Goal: Task Accomplishment & Management: Use online tool/utility

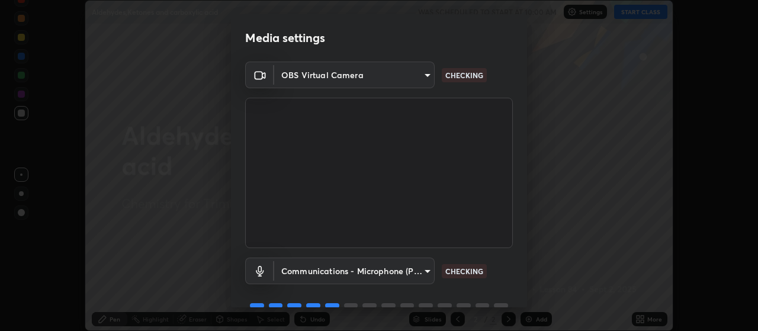
scroll to position [57, 0]
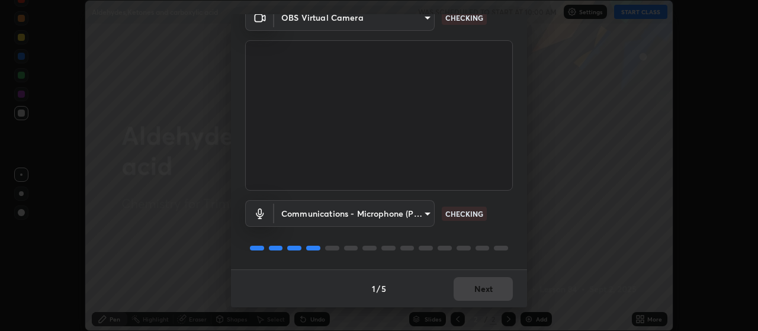
click at [392, 213] on body "Erase all Aldehydes,Ketones and carboxylic acid WAS SCHEDULED TO START AT 10:00…" at bounding box center [379, 165] width 758 height 331
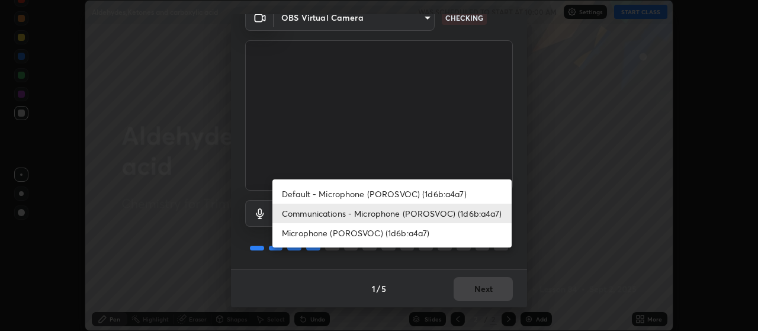
click at [370, 194] on li "Default - Microphone (POROSVOC) (1d6b:a4a7)" at bounding box center [391, 194] width 239 height 20
type input "default"
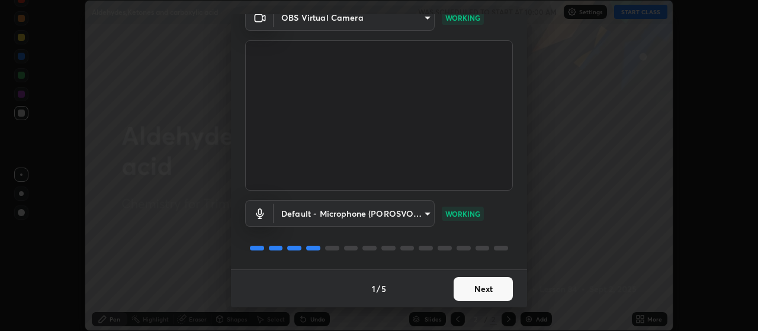
click at [488, 287] on button "Next" at bounding box center [482, 289] width 59 height 24
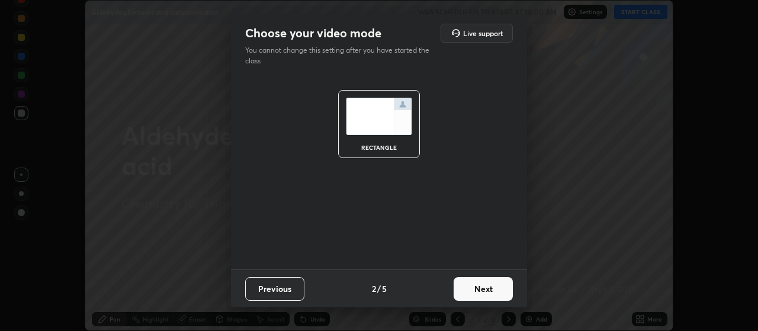
scroll to position [0, 0]
click at [488, 287] on button "Next" at bounding box center [482, 289] width 59 height 24
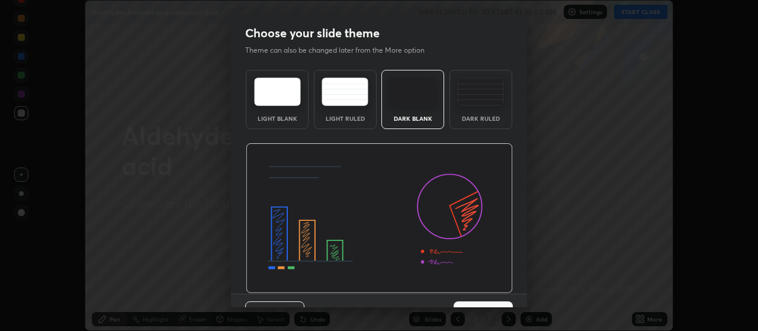
click at [504, 293] on img at bounding box center [379, 218] width 267 height 150
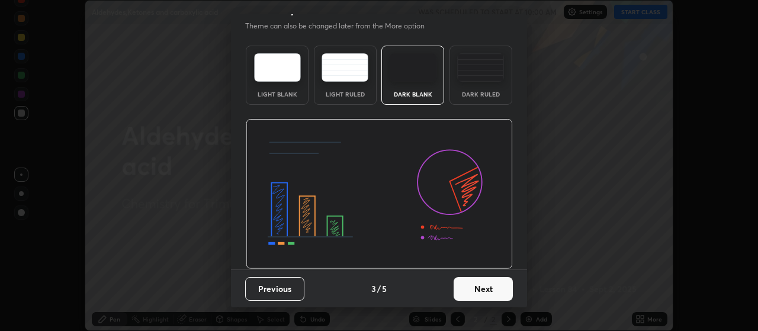
click at [504, 289] on button "Next" at bounding box center [482, 289] width 59 height 24
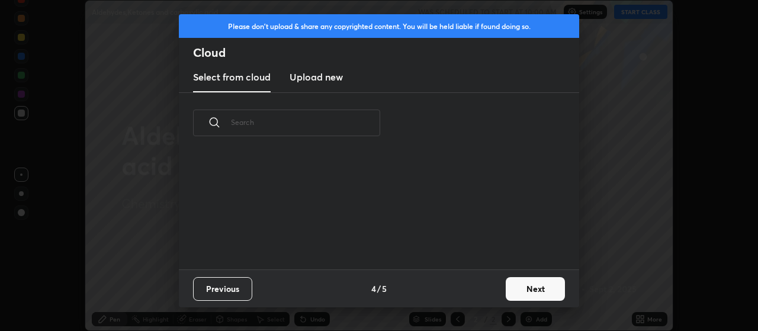
click at [527, 290] on button "Next" at bounding box center [534, 289] width 59 height 24
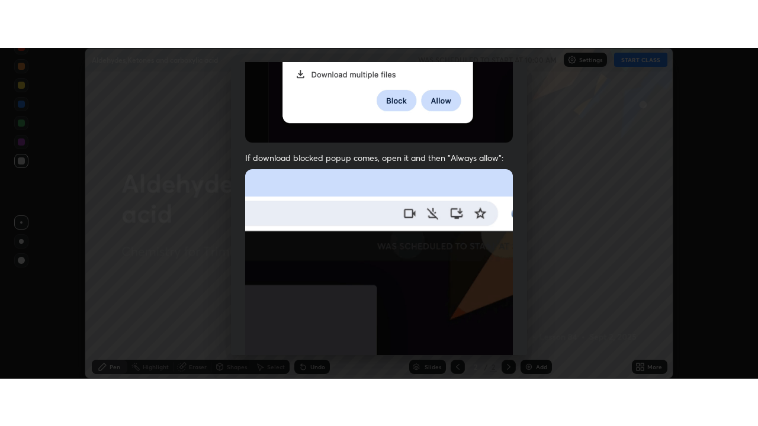
scroll to position [299, 0]
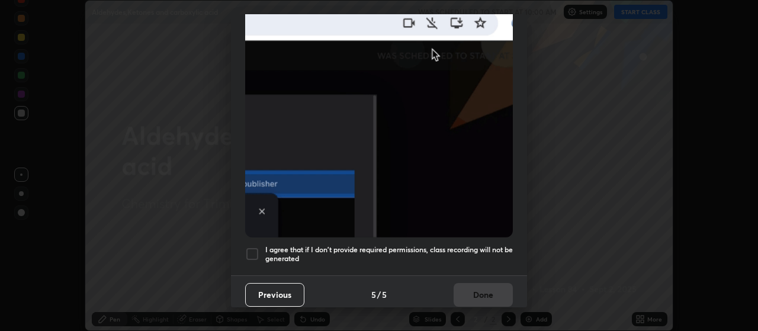
click at [247, 250] on div at bounding box center [252, 254] width 14 height 14
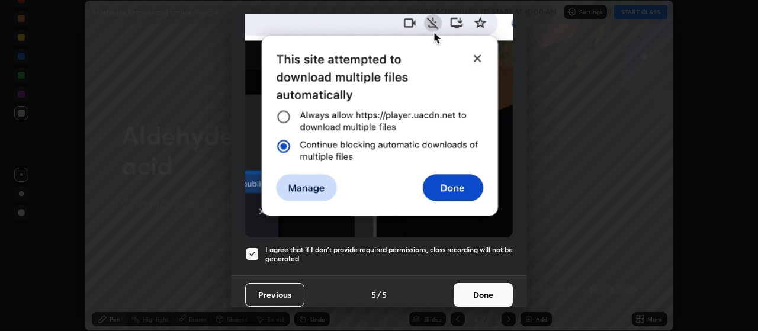
click at [479, 290] on button "Done" at bounding box center [482, 295] width 59 height 24
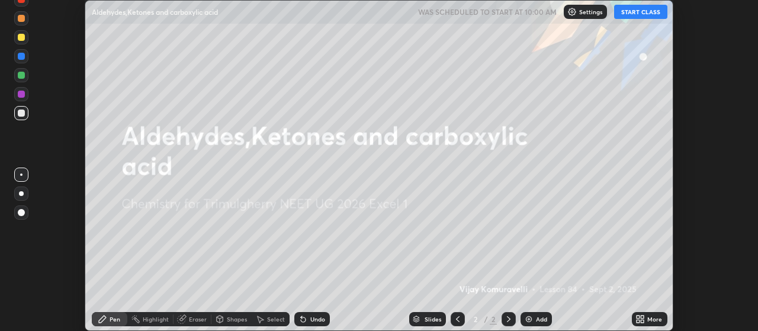
click at [640, 14] on button "START CLASS" at bounding box center [640, 12] width 53 height 14
click at [644, 319] on icon at bounding box center [639, 318] width 9 height 9
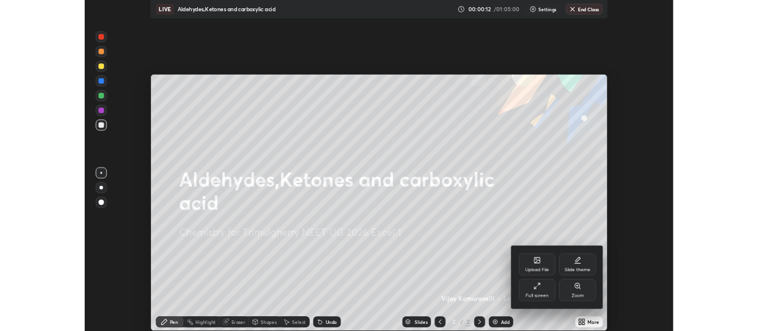
scroll to position [426, 758]
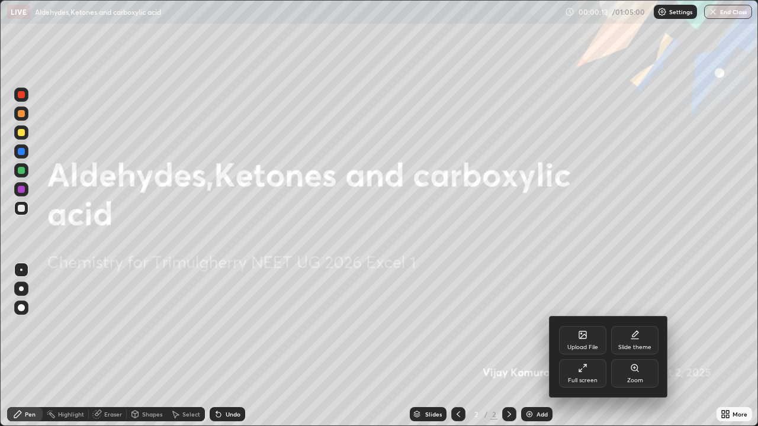
click at [585, 330] on div "Full screen" at bounding box center [582, 373] width 47 height 28
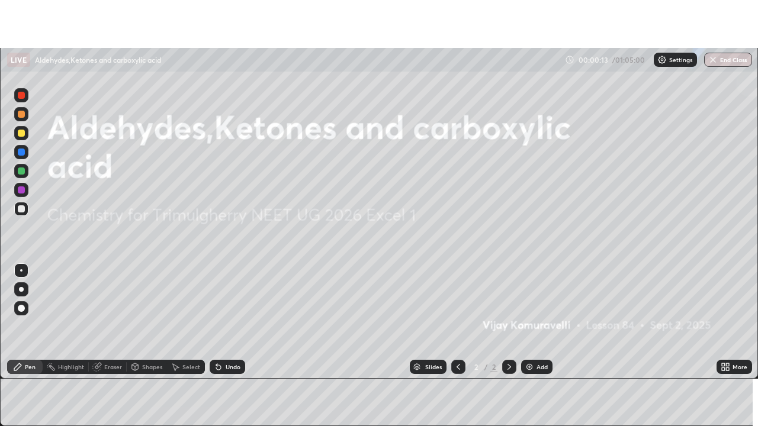
scroll to position [58850, 58423]
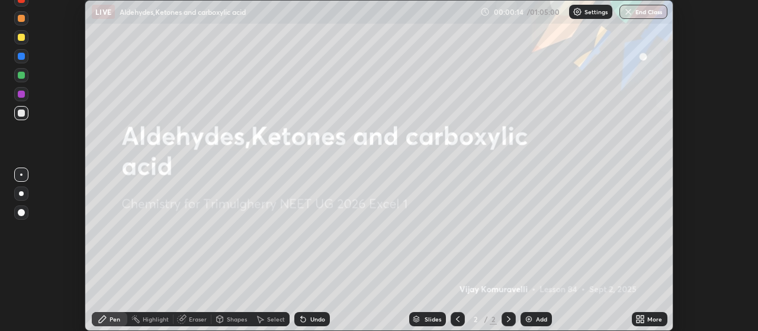
click at [639, 318] on icon at bounding box center [637, 316] width 3 height 3
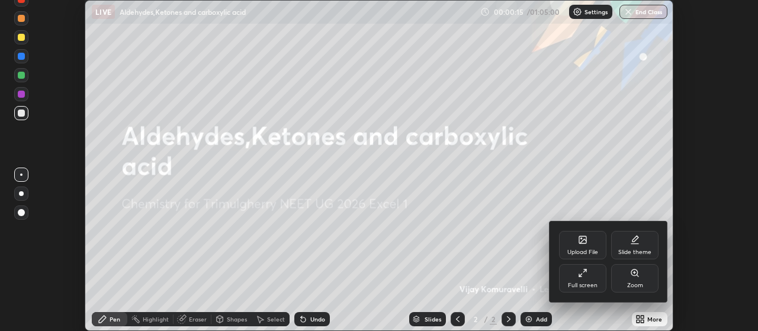
click at [588, 284] on div "Full screen" at bounding box center [583, 285] width 30 height 6
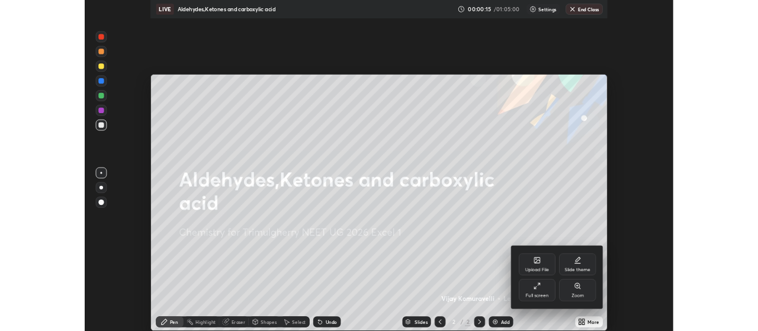
scroll to position [426, 758]
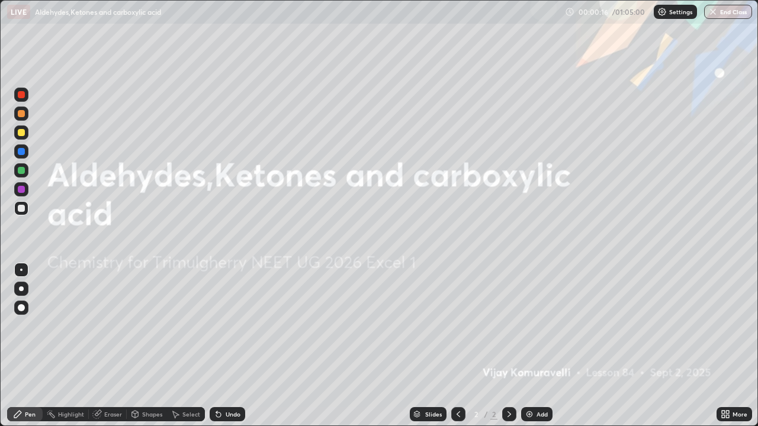
click at [531, 330] on img at bounding box center [528, 414] width 9 height 9
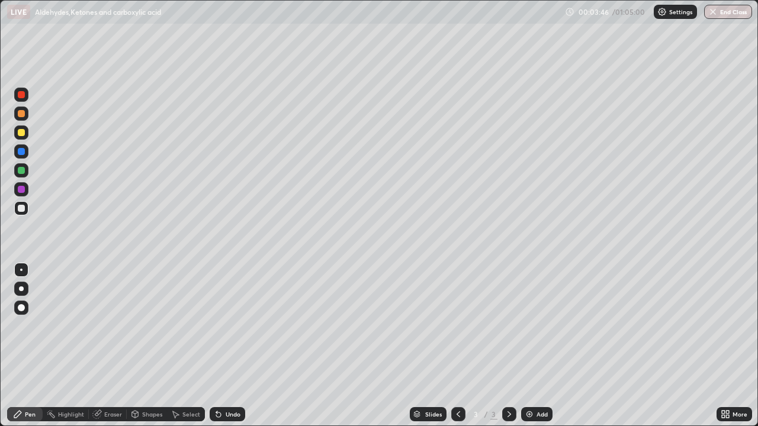
click at [24, 134] on div at bounding box center [21, 132] width 7 height 7
click at [723, 330] on icon at bounding box center [722, 412] width 3 height 3
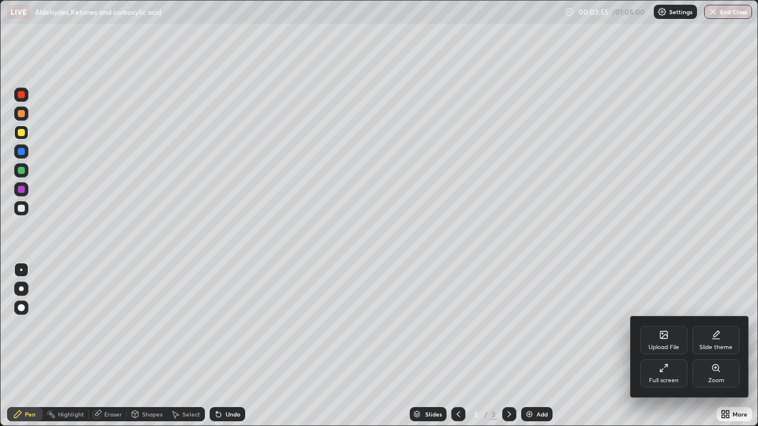
click at [669, 330] on div "Full screen" at bounding box center [663, 373] width 47 height 28
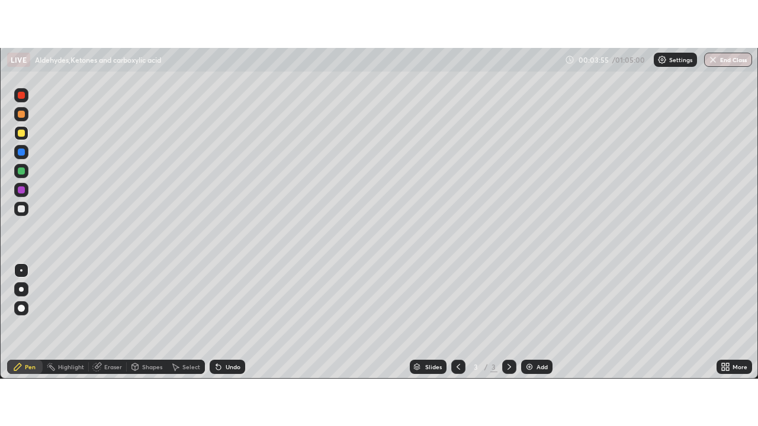
scroll to position [58850, 58423]
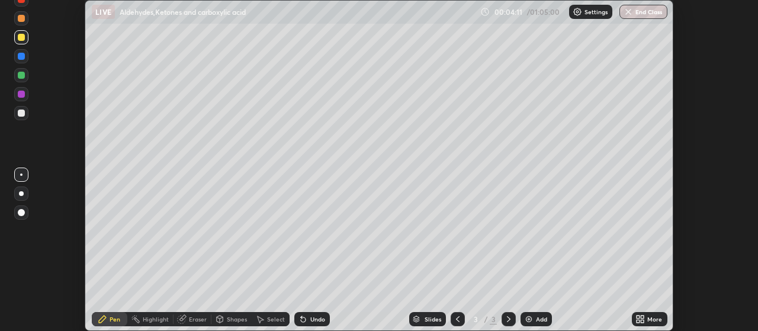
click at [644, 318] on icon at bounding box center [642, 316] width 3 height 3
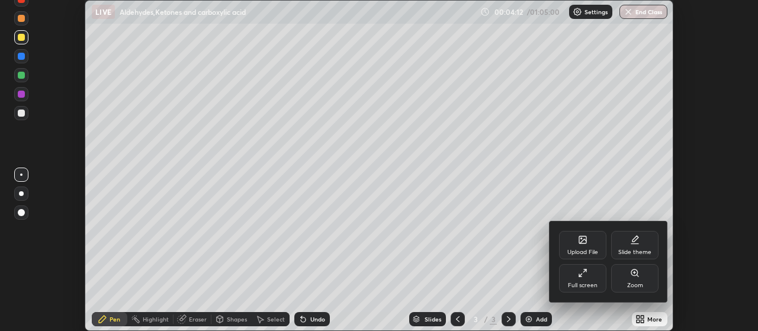
click at [590, 282] on div "Full screen" at bounding box center [583, 285] width 30 height 6
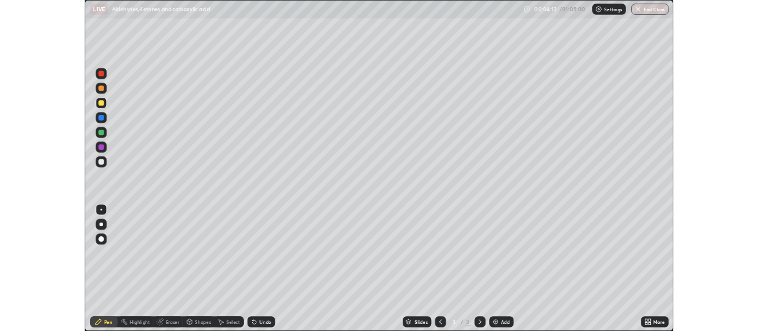
scroll to position [426, 758]
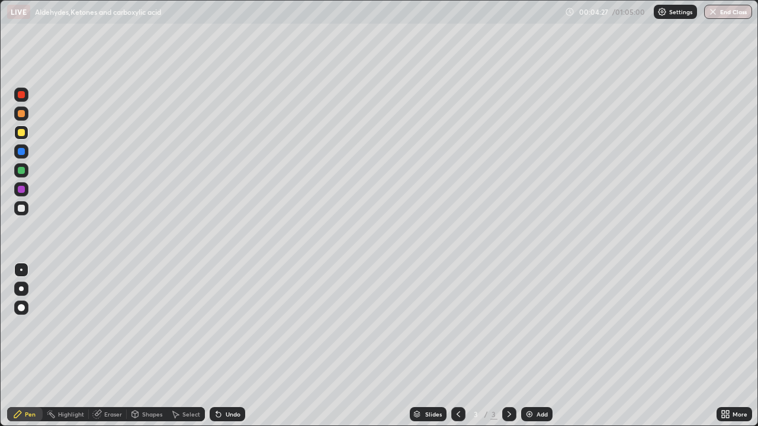
click at [26, 211] on div at bounding box center [21, 208] width 14 height 14
click at [20, 134] on div at bounding box center [21, 132] width 7 height 7
click at [21, 207] on div at bounding box center [21, 208] width 7 height 7
click at [20, 136] on div at bounding box center [21, 132] width 7 height 7
click at [20, 202] on div at bounding box center [21, 208] width 14 height 14
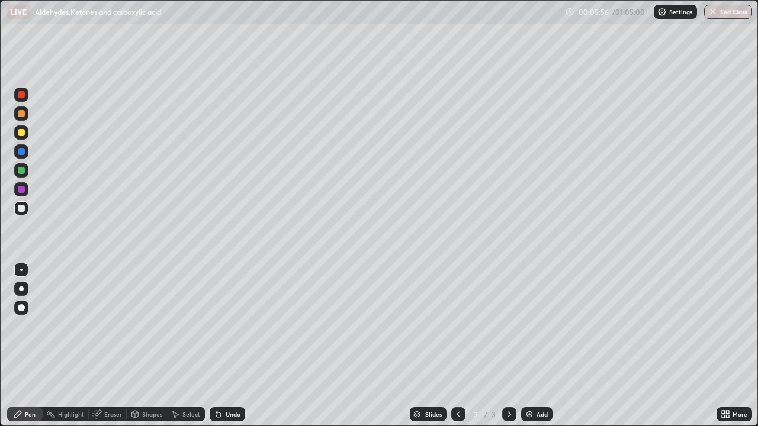
click at [22, 136] on div at bounding box center [21, 132] width 7 height 7
click at [26, 210] on div at bounding box center [21, 208] width 14 height 14
click at [227, 330] on div "Undo" at bounding box center [228, 414] width 36 height 14
click at [22, 133] on div at bounding box center [21, 132] width 7 height 7
click at [24, 211] on div at bounding box center [21, 208] width 7 height 7
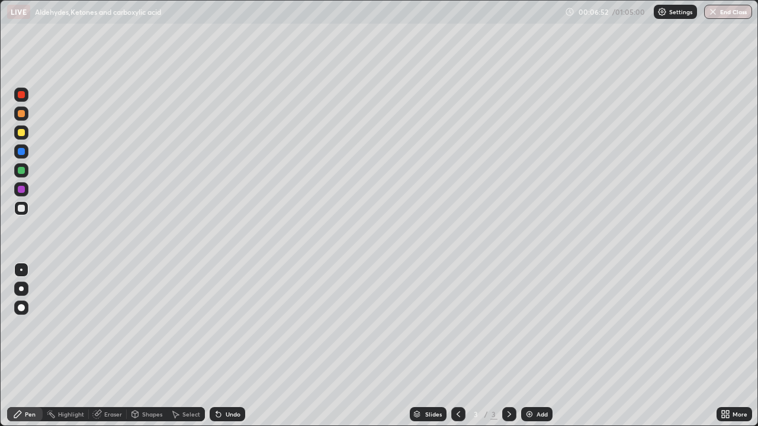
click at [23, 139] on div at bounding box center [21, 132] width 14 height 14
click at [24, 208] on div at bounding box center [21, 208] width 7 height 7
click at [221, 330] on icon at bounding box center [218, 414] width 9 height 9
click at [21, 133] on div at bounding box center [21, 132] width 7 height 7
click at [28, 211] on div at bounding box center [21, 208] width 14 height 14
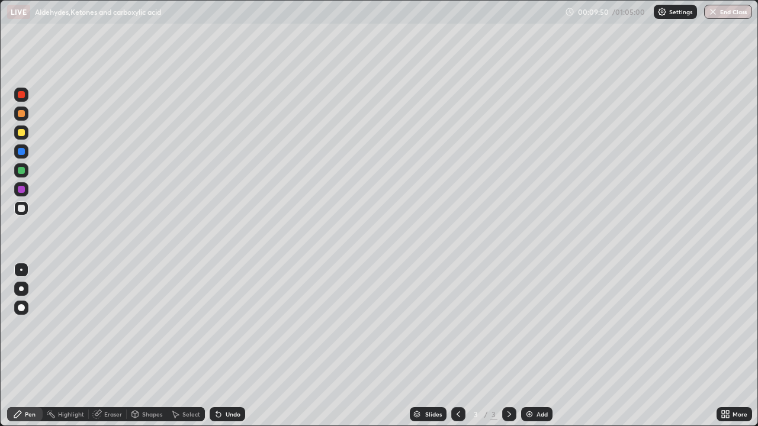
click at [105, 330] on div "Eraser" at bounding box center [113, 414] width 18 height 6
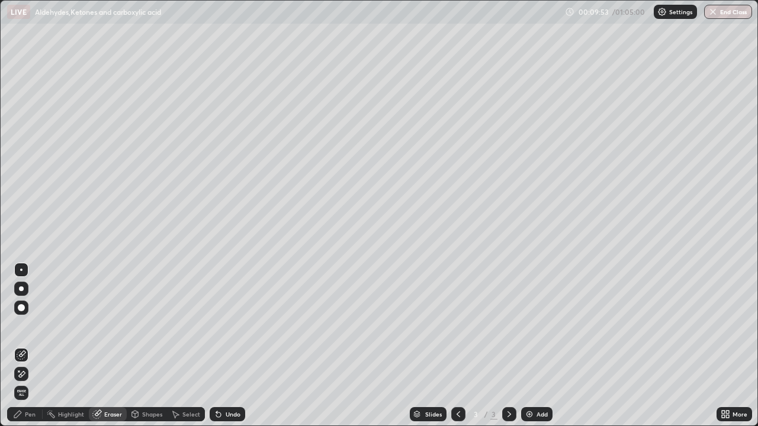
click at [22, 330] on icon at bounding box center [17, 414] width 9 height 9
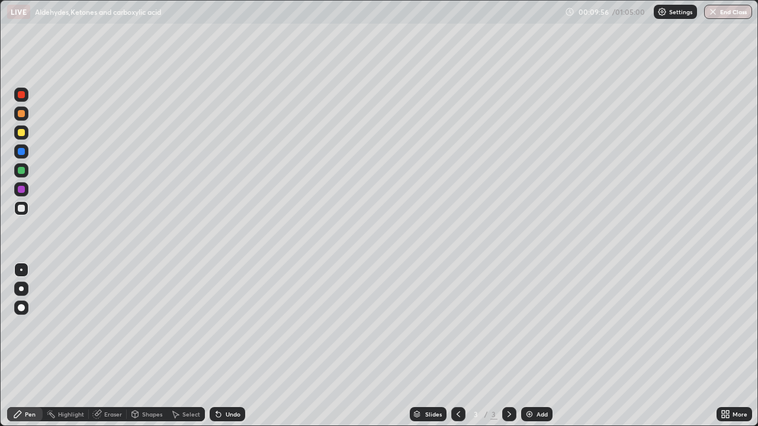
click at [221, 330] on icon at bounding box center [218, 414] width 9 height 9
click at [225, 330] on div "Undo" at bounding box center [232, 414] width 15 height 6
click at [27, 132] on div at bounding box center [21, 132] width 14 height 14
click at [227, 330] on div "Undo" at bounding box center [228, 414] width 36 height 14
click at [234, 330] on div "Undo" at bounding box center [232, 414] width 15 height 6
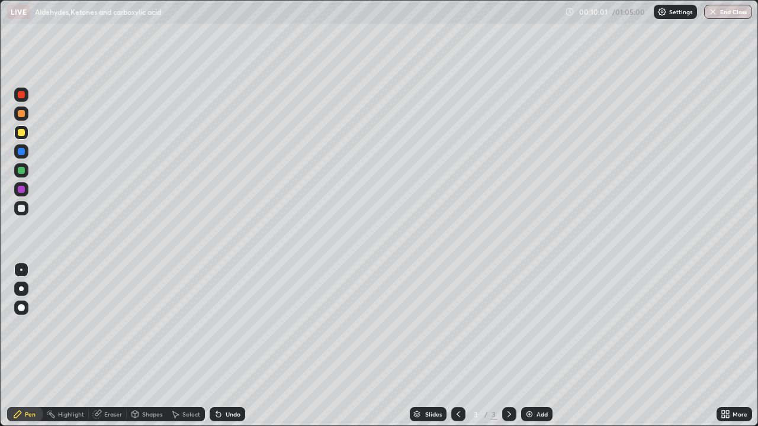
click at [237, 330] on div "Undo" at bounding box center [232, 414] width 15 height 6
click at [109, 330] on div "Eraser" at bounding box center [113, 414] width 18 height 6
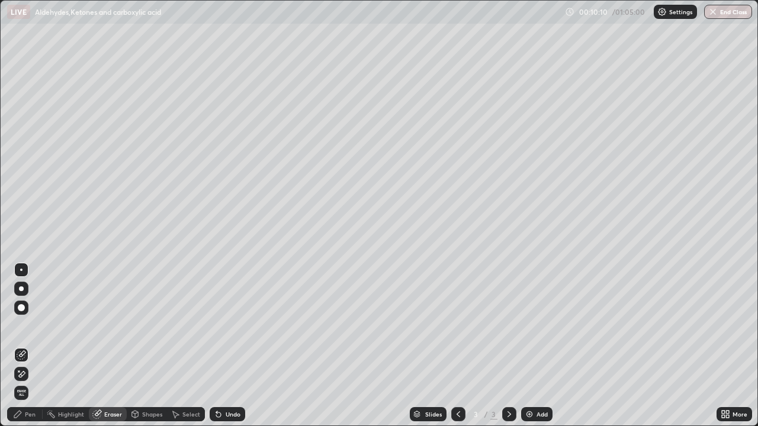
click at [25, 330] on div "Pen" at bounding box center [30, 414] width 11 height 6
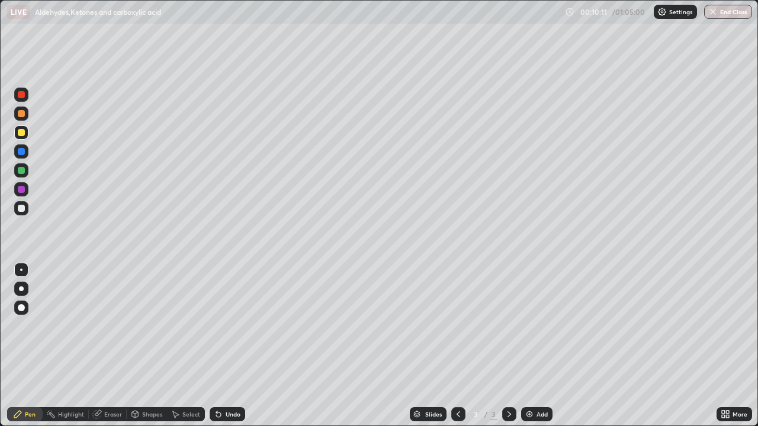
click at [23, 133] on div at bounding box center [21, 132] width 7 height 7
click at [18, 208] on div at bounding box center [21, 208] width 7 height 7
click at [25, 131] on div at bounding box center [21, 132] width 14 height 14
click at [26, 210] on div at bounding box center [21, 208] width 14 height 14
click at [234, 330] on div "Undo" at bounding box center [232, 414] width 15 height 6
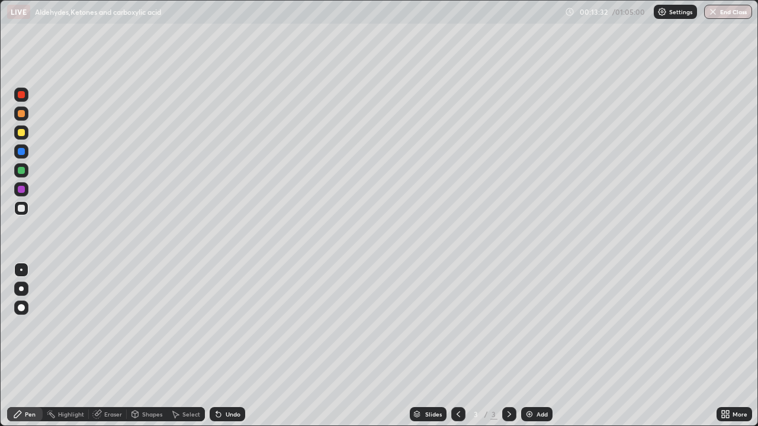
click at [24, 138] on div at bounding box center [21, 132] width 14 height 14
click at [723, 330] on icon at bounding box center [724, 414] width 9 height 9
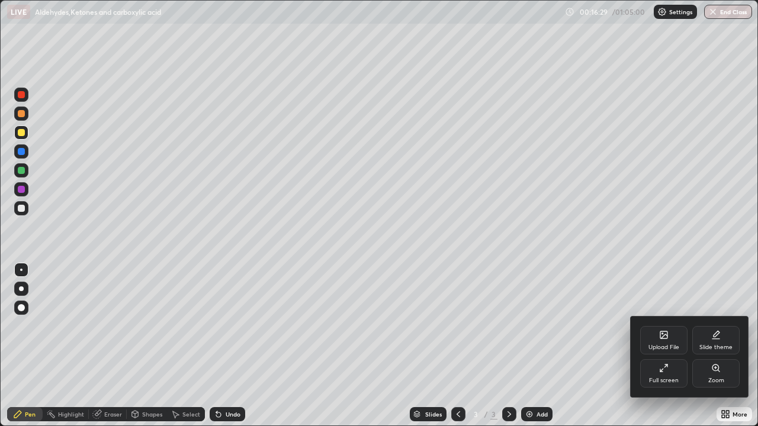
click at [658, 330] on div "Full screen" at bounding box center [663, 373] width 47 height 28
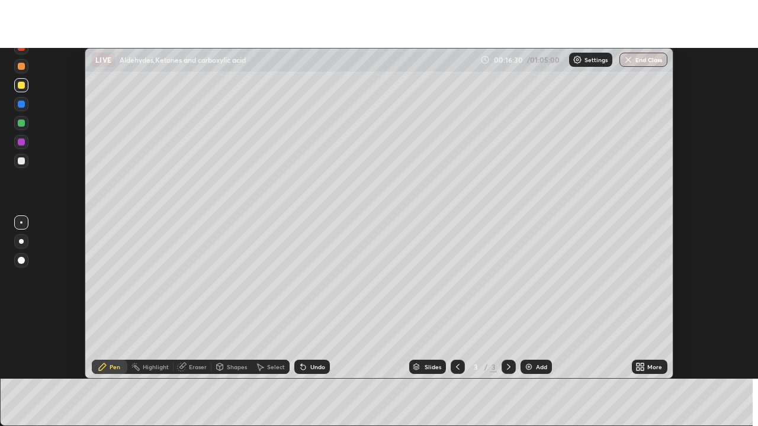
scroll to position [58850, 58423]
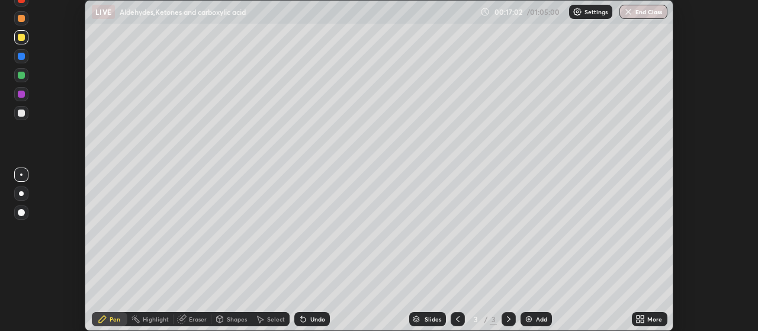
click at [638, 321] on icon at bounding box center [637, 321] width 3 height 3
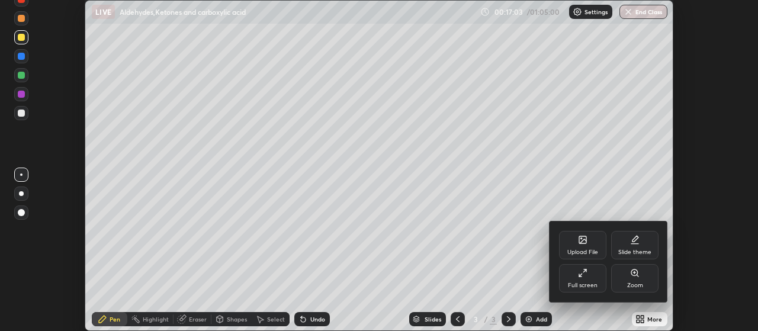
click at [584, 276] on icon at bounding box center [582, 272] width 9 height 9
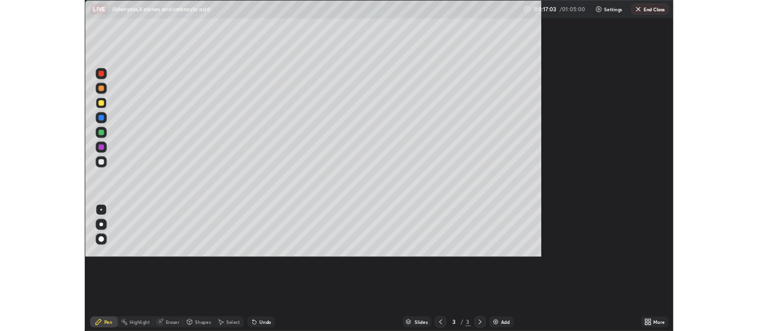
scroll to position [426, 758]
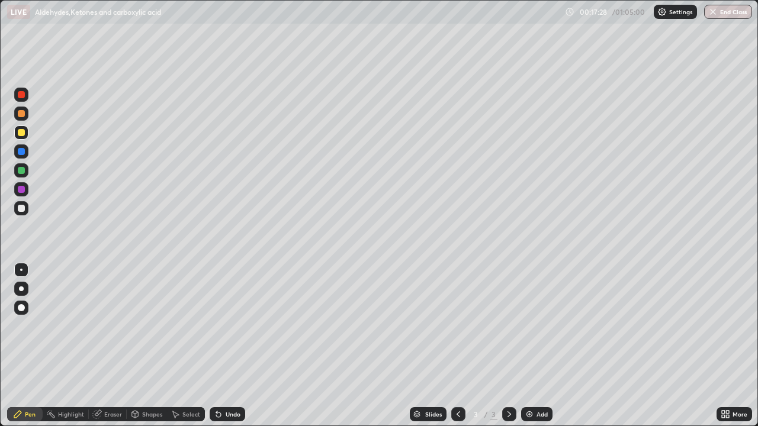
click at [531, 330] on img at bounding box center [528, 414] width 9 height 9
click at [21, 131] on div at bounding box center [21, 132] width 7 height 7
click at [27, 210] on div at bounding box center [21, 208] width 14 height 14
click at [21, 130] on div at bounding box center [21, 132] width 7 height 7
click at [23, 208] on div at bounding box center [21, 208] width 7 height 7
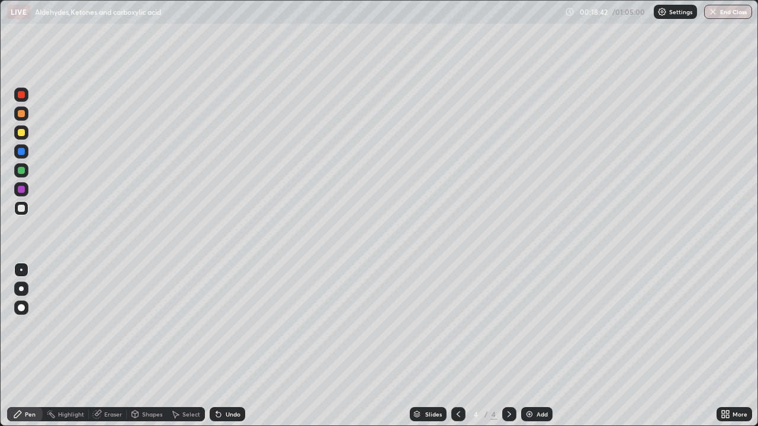
click at [21, 131] on div at bounding box center [21, 132] width 7 height 7
click at [22, 207] on div at bounding box center [21, 208] width 7 height 7
click at [22, 136] on div at bounding box center [21, 132] width 7 height 7
click at [24, 211] on div at bounding box center [21, 208] width 14 height 14
click at [22, 135] on div at bounding box center [21, 132] width 7 height 7
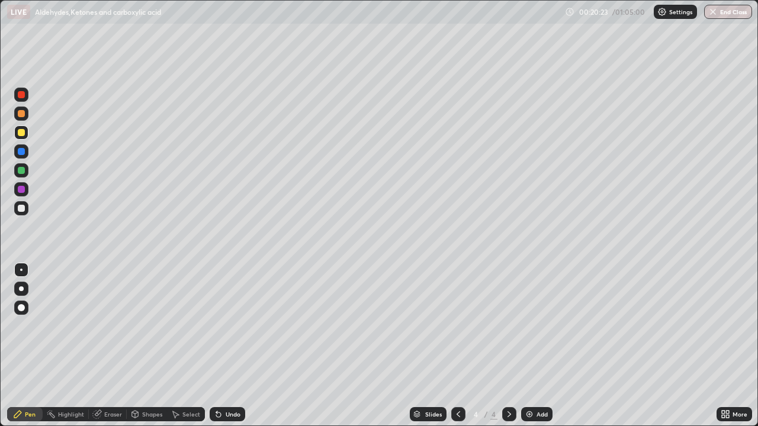
click at [19, 211] on div at bounding box center [21, 208] width 14 height 14
click at [106, 330] on div "Eraser" at bounding box center [113, 414] width 18 height 6
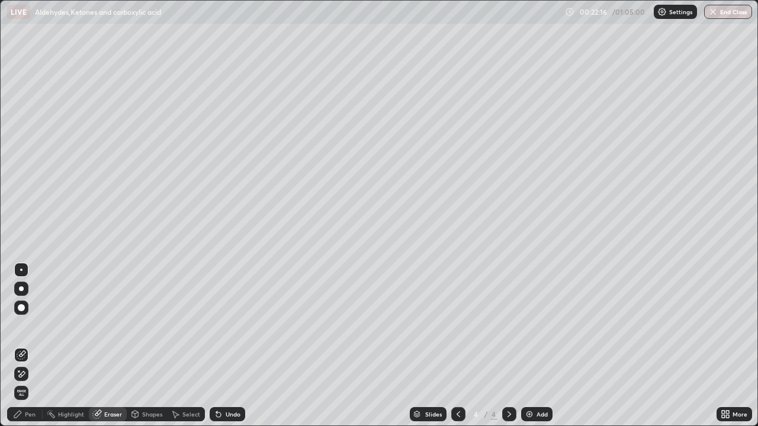
click at [34, 330] on div "Pen" at bounding box center [30, 414] width 11 height 6
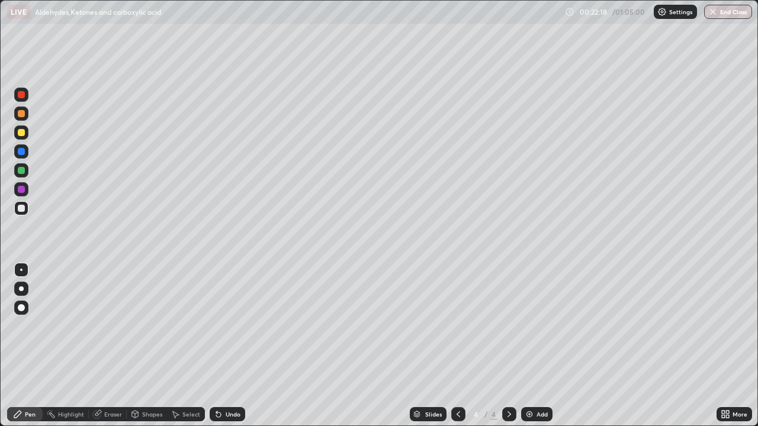
click at [110, 330] on div "Eraser" at bounding box center [113, 414] width 18 height 6
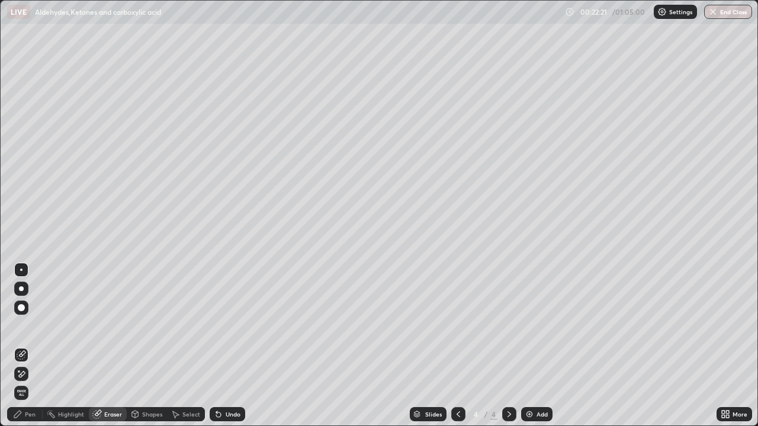
click at [28, 330] on div "Pen" at bounding box center [30, 414] width 11 height 6
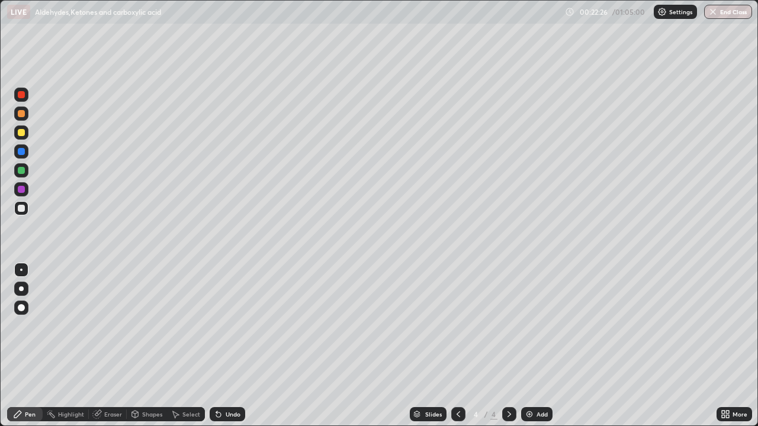
click at [107, 330] on div "Eraser" at bounding box center [113, 414] width 18 height 6
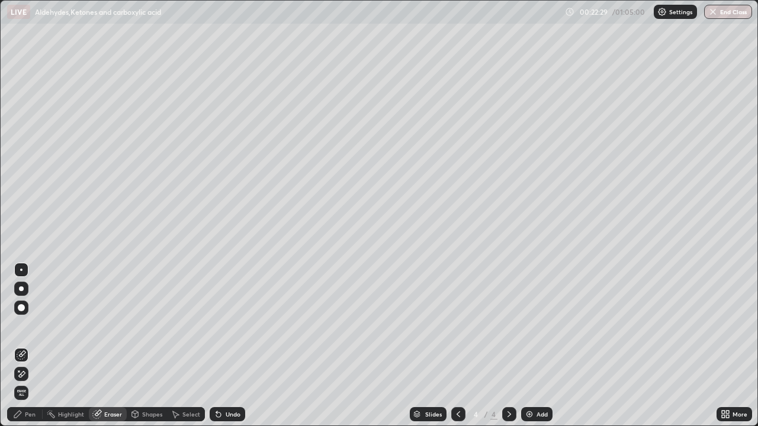
click at [27, 330] on div "Pen" at bounding box center [25, 414] width 36 height 14
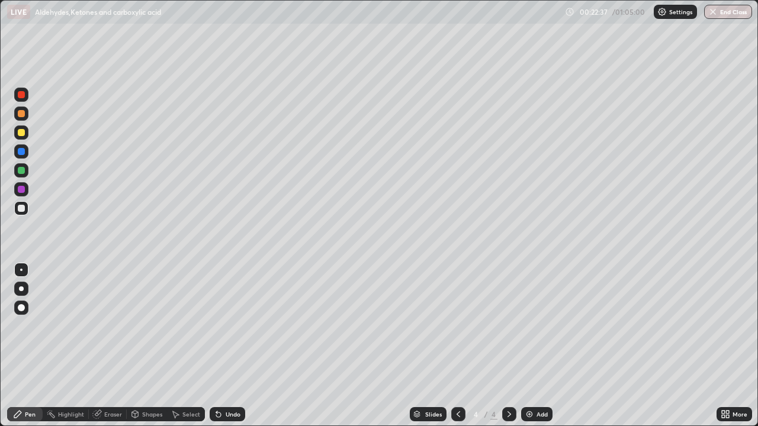
click at [221, 330] on icon at bounding box center [218, 414] width 9 height 9
click at [221, 330] on div "Undo" at bounding box center [228, 414] width 36 height 14
click at [222, 330] on div "Undo" at bounding box center [228, 414] width 36 height 14
click at [109, 330] on div "Eraser" at bounding box center [113, 414] width 18 height 6
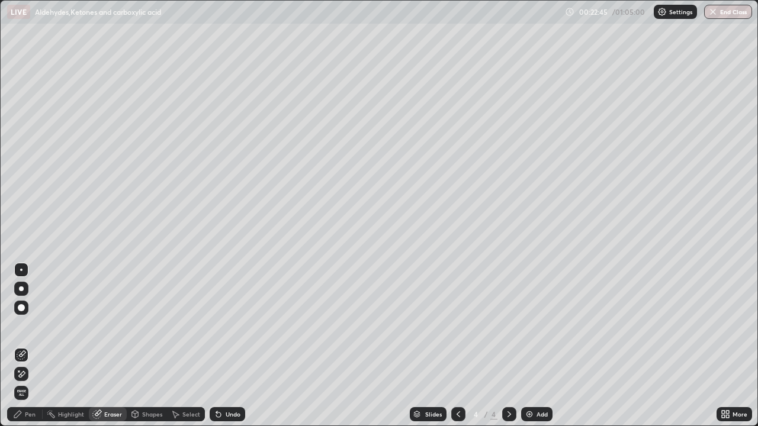
click at [27, 330] on div "Pen" at bounding box center [30, 414] width 11 height 6
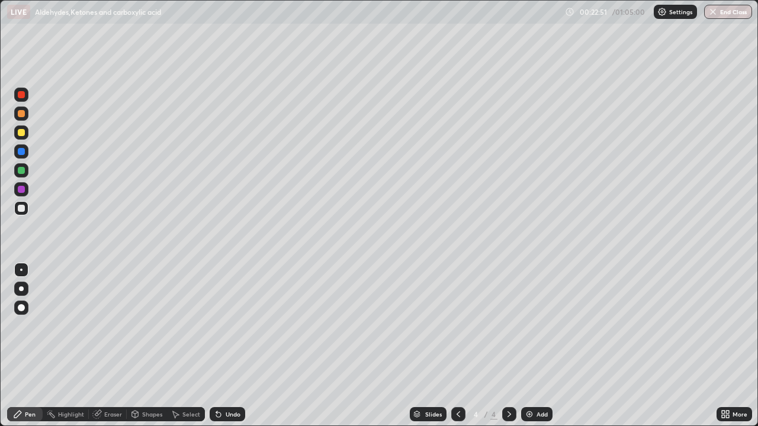
click at [112, 330] on div "Eraser" at bounding box center [113, 414] width 18 height 6
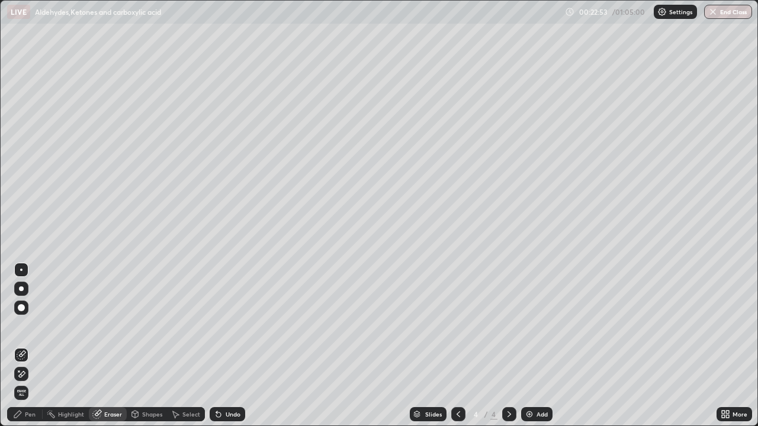
click at [38, 330] on div "Pen" at bounding box center [25, 414] width 36 height 14
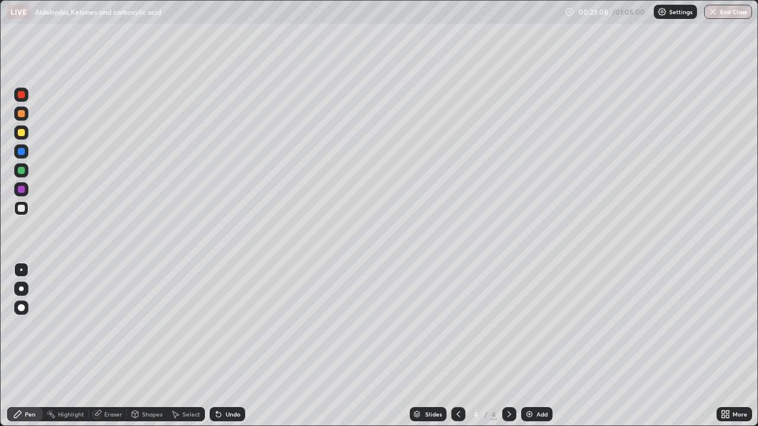
click at [27, 136] on div at bounding box center [21, 132] width 14 height 14
click at [20, 208] on div at bounding box center [21, 208] width 7 height 7
click at [231, 330] on div "Undo" at bounding box center [232, 414] width 15 height 6
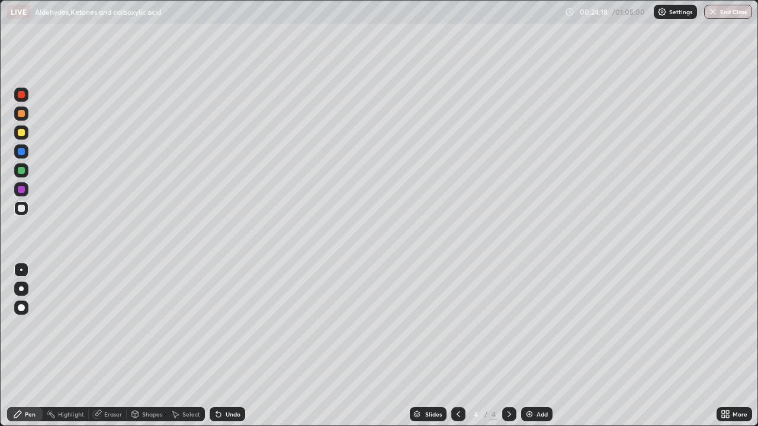
click at [21, 132] on div at bounding box center [21, 132] width 7 height 7
click at [21, 211] on div at bounding box center [21, 208] width 7 height 7
click at [21, 132] on div at bounding box center [21, 132] width 7 height 7
click at [22, 211] on div at bounding box center [21, 208] width 7 height 7
click at [226, 330] on div "Undo" at bounding box center [228, 414] width 36 height 14
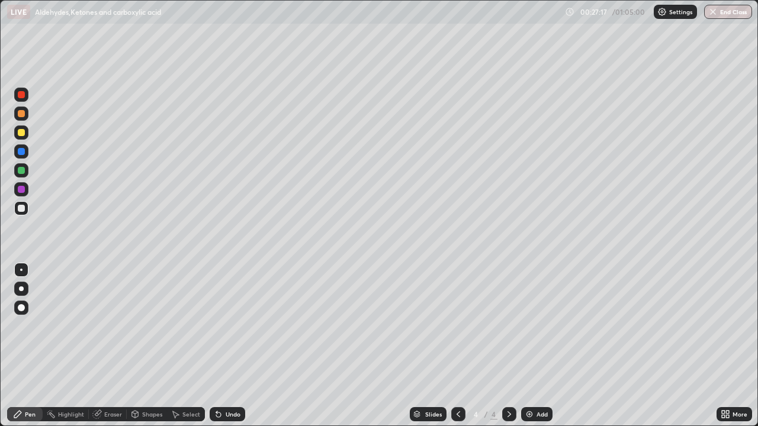
click at [226, 330] on div "Undo" at bounding box center [232, 414] width 15 height 6
click at [225, 330] on div "Undo" at bounding box center [232, 414] width 15 height 6
click at [228, 330] on div "Undo" at bounding box center [232, 414] width 15 height 6
click at [536, 330] on div "Add" at bounding box center [541, 414] width 11 height 6
click at [21, 133] on div at bounding box center [21, 132] width 7 height 7
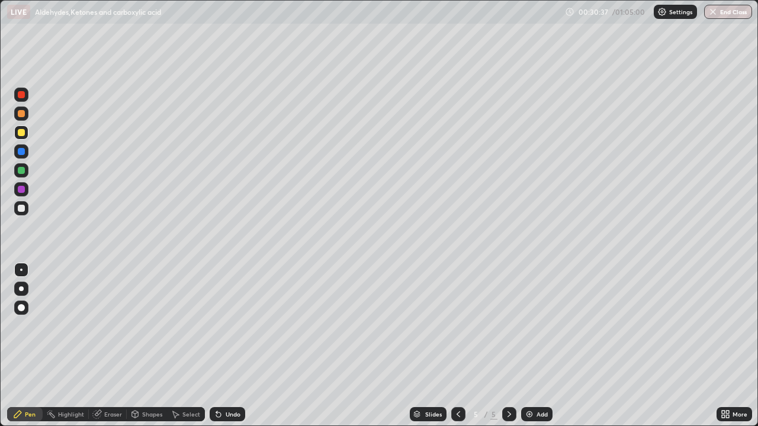
click at [24, 208] on div at bounding box center [21, 208] width 7 height 7
click at [23, 134] on div at bounding box center [21, 132] width 7 height 7
click at [22, 211] on div at bounding box center [21, 208] width 7 height 7
click at [227, 330] on div "Undo" at bounding box center [232, 414] width 15 height 6
click at [232, 330] on div "Undo" at bounding box center [232, 414] width 15 height 6
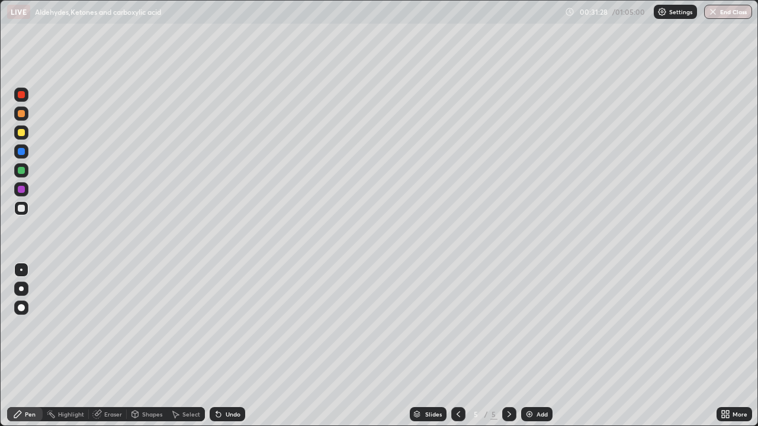
click at [456, 330] on icon at bounding box center [457, 414] width 9 height 9
click at [508, 330] on icon at bounding box center [508, 414] width 9 height 9
click at [456, 330] on icon at bounding box center [458, 414] width 4 height 6
click at [508, 330] on icon at bounding box center [509, 414] width 4 height 6
click at [22, 133] on div at bounding box center [21, 132] width 7 height 7
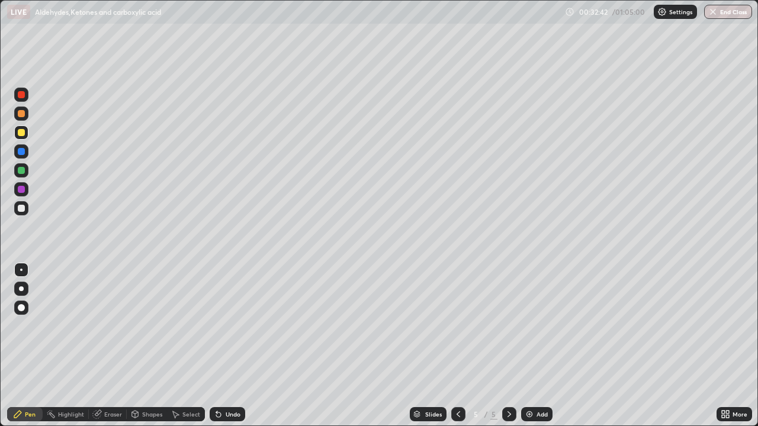
click at [23, 211] on div at bounding box center [21, 208] width 7 height 7
click at [23, 134] on div at bounding box center [21, 132] width 7 height 7
click at [21, 209] on div at bounding box center [21, 208] width 7 height 7
click at [19, 133] on div at bounding box center [21, 132] width 7 height 7
click at [20, 209] on div at bounding box center [21, 208] width 7 height 7
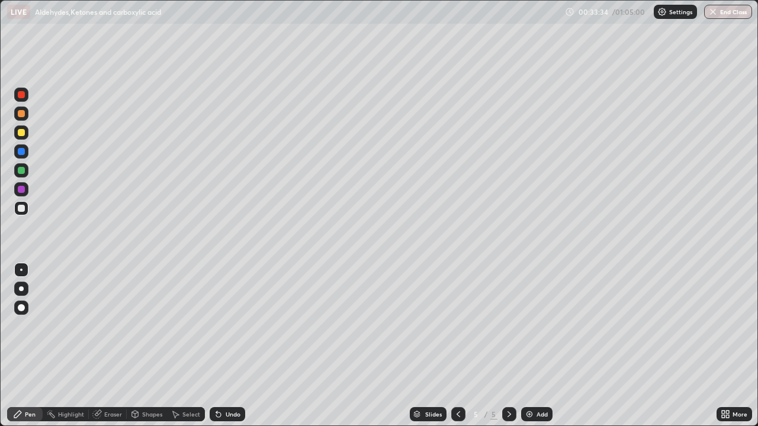
click at [18, 135] on div at bounding box center [21, 132] width 7 height 7
click at [230, 330] on div "Undo" at bounding box center [228, 414] width 36 height 14
click at [233, 330] on div "Undo" at bounding box center [232, 414] width 15 height 6
click at [232, 330] on div "Undo" at bounding box center [232, 414] width 15 height 6
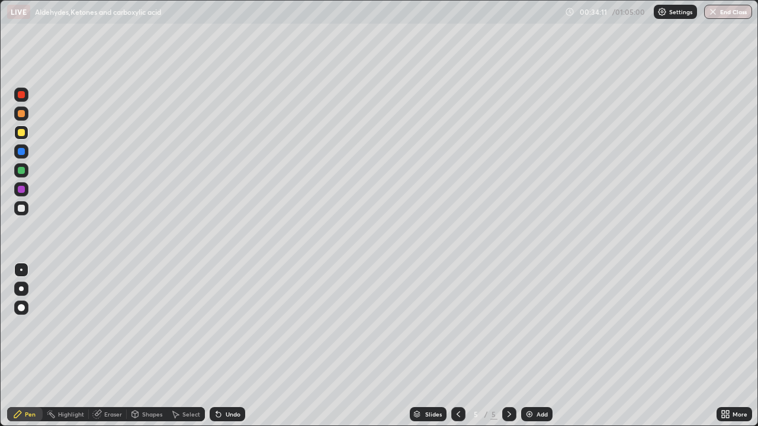
click at [23, 211] on div at bounding box center [21, 208] width 7 height 7
click at [21, 136] on div at bounding box center [21, 132] width 7 height 7
click at [25, 214] on div at bounding box center [21, 208] width 14 height 14
click at [22, 133] on div at bounding box center [21, 132] width 7 height 7
click at [20, 211] on div at bounding box center [21, 208] width 7 height 7
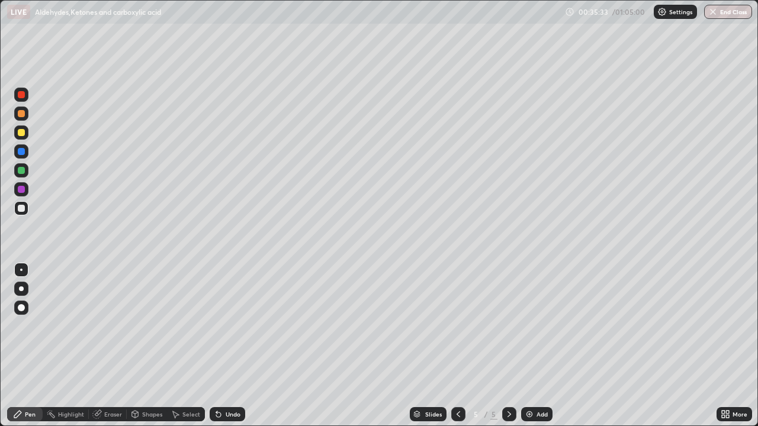
click at [237, 330] on div "Undo" at bounding box center [232, 414] width 15 height 6
click at [237, 330] on div "Undo" at bounding box center [228, 414] width 36 height 14
click at [28, 137] on div at bounding box center [21, 132] width 14 height 14
click at [24, 206] on div at bounding box center [21, 208] width 7 height 7
click at [722, 330] on icon at bounding box center [722, 412] width 3 height 3
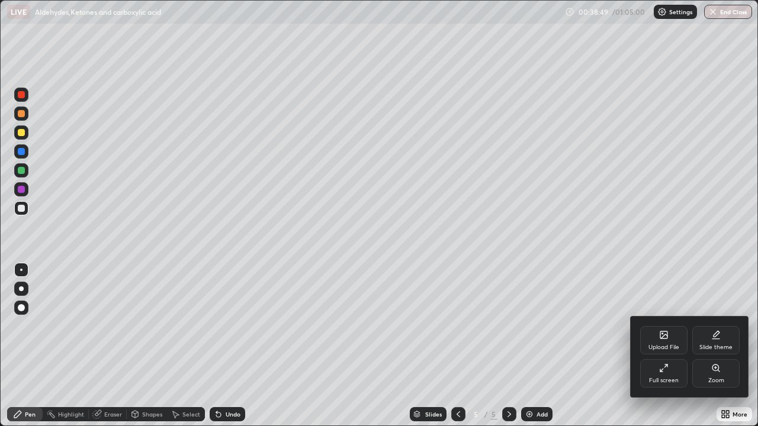
click at [662, 330] on icon at bounding box center [663, 367] width 9 height 9
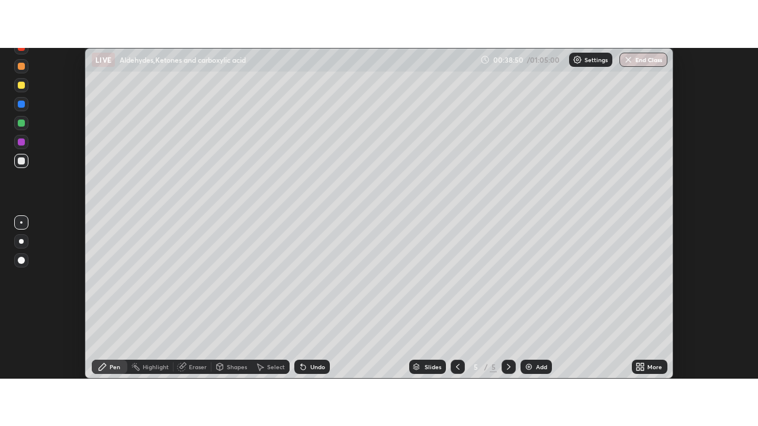
scroll to position [58850, 58423]
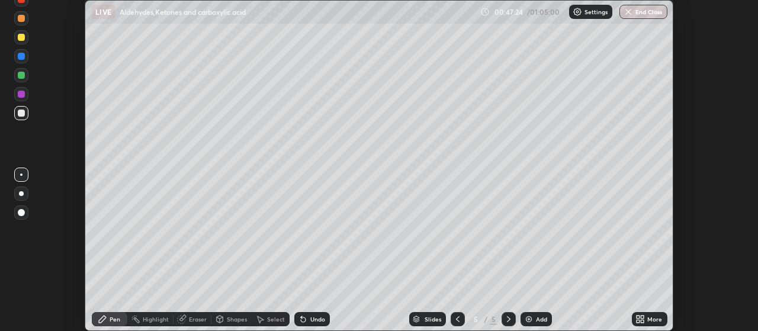
click at [639, 317] on icon at bounding box center [637, 316] width 3 height 3
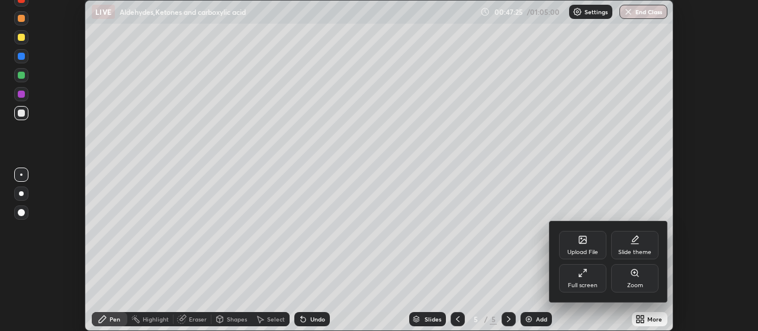
click at [586, 279] on div "Full screen" at bounding box center [582, 278] width 47 height 28
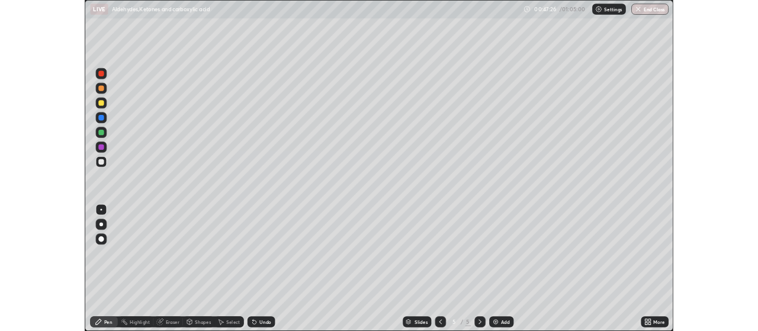
scroll to position [426, 758]
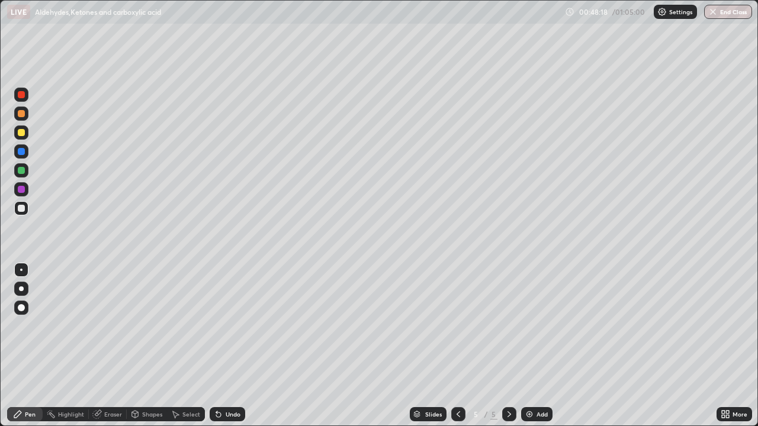
click at [529, 330] on img at bounding box center [528, 414] width 9 height 9
click at [22, 133] on div at bounding box center [21, 132] width 7 height 7
click at [726, 330] on icon at bounding box center [727, 416] width 3 height 3
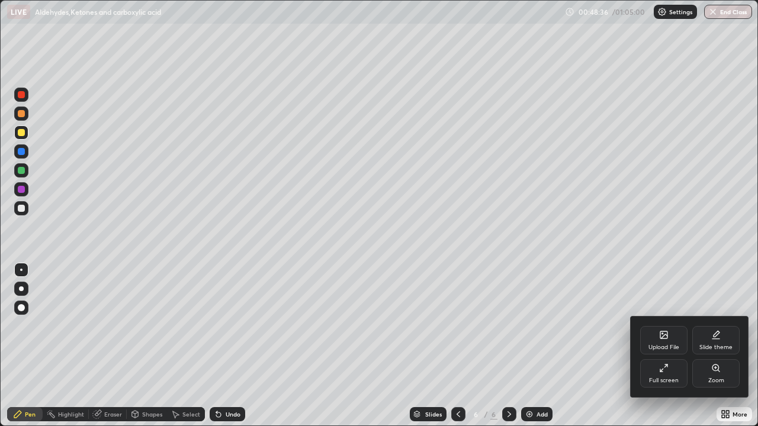
click at [665, 330] on div "Full screen" at bounding box center [663, 373] width 47 height 28
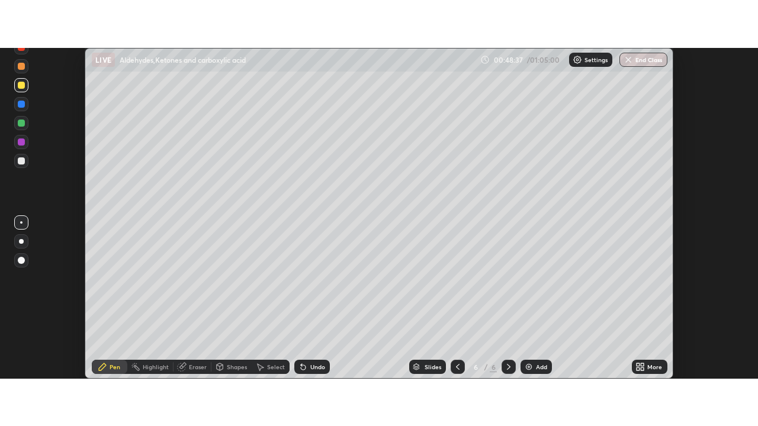
scroll to position [58850, 58423]
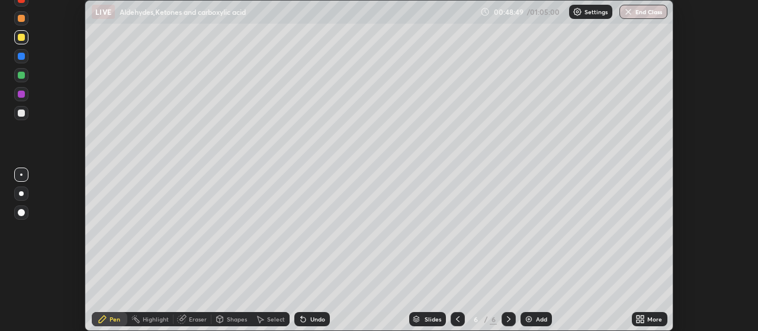
click at [639, 318] on icon at bounding box center [639, 318] width 9 height 9
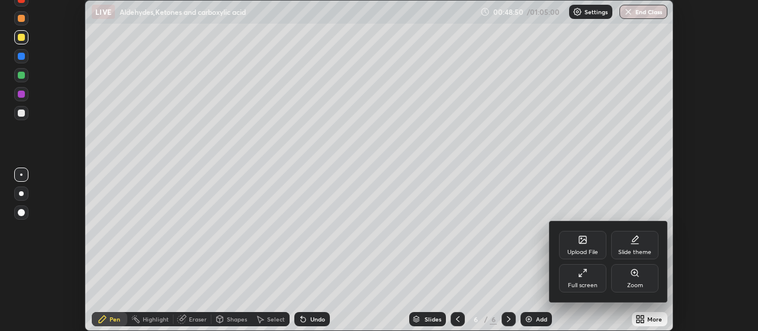
click at [581, 276] on icon at bounding box center [582, 272] width 9 height 9
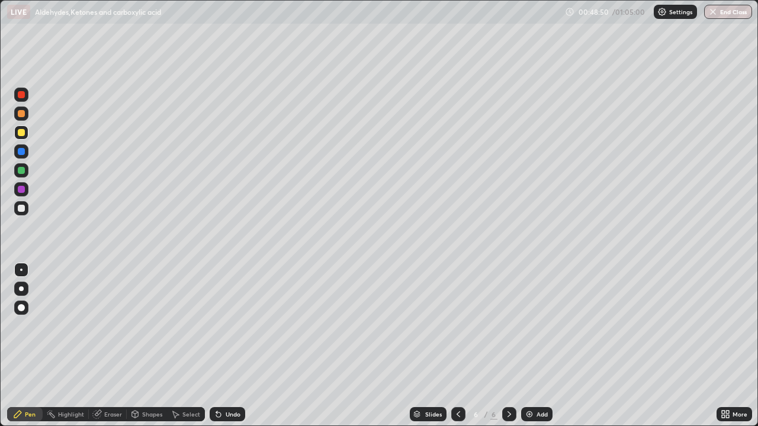
scroll to position [426, 758]
click at [23, 205] on div at bounding box center [21, 208] width 7 height 7
click at [232, 330] on div "Undo" at bounding box center [232, 414] width 15 height 6
click at [234, 330] on div "Undo" at bounding box center [228, 414] width 36 height 14
click at [24, 135] on div at bounding box center [21, 132] width 14 height 14
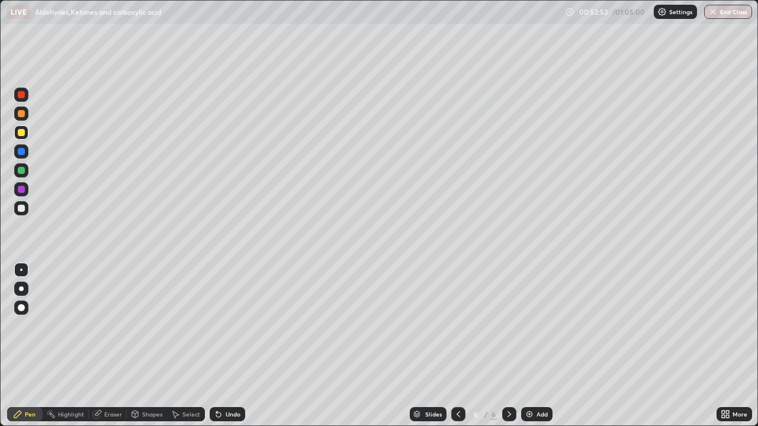
click at [231, 330] on div "Undo" at bounding box center [232, 414] width 15 height 6
click at [231, 330] on div "Undo" at bounding box center [228, 414] width 36 height 14
click at [20, 135] on div at bounding box center [21, 132] width 7 height 7
click at [26, 215] on div at bounding box center [21, 208] width 14 height 19
click at [23, 210] on div at bounding box center [21, 208] width 7 height 7
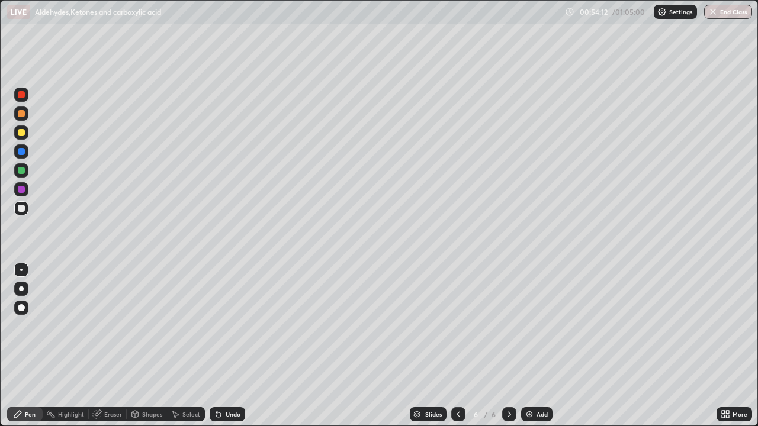
click at [107, 330] on div "Eraser" at bounding box center [113, 414] width 18 height 6
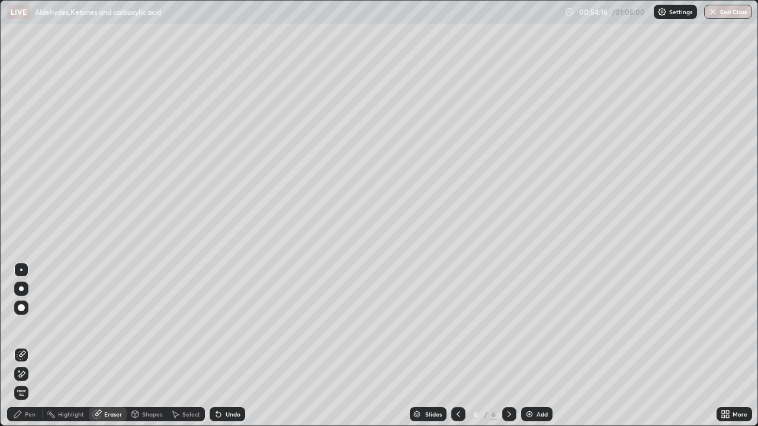
click at [28, 330] on div "Pen" at bounding box center [30, 414] width 11 height 6
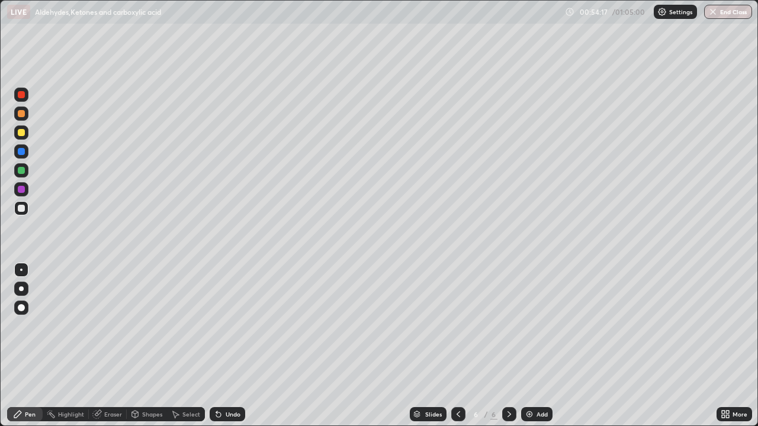
click at [27, 214] on div at bounding box center [21, 208] width 14 height 19
click at [225, 330] on div "Undo" at bounding box center [232, 414] width 15 height 6
click at [21, 133] on div at bounding box center [21, 132] width 7 height 7
click at [25, 210] on div at bounding box center [21, 208] width 14 height 14
click at [24, 138] on div at bounding box center [21, 132] width 14 height 14
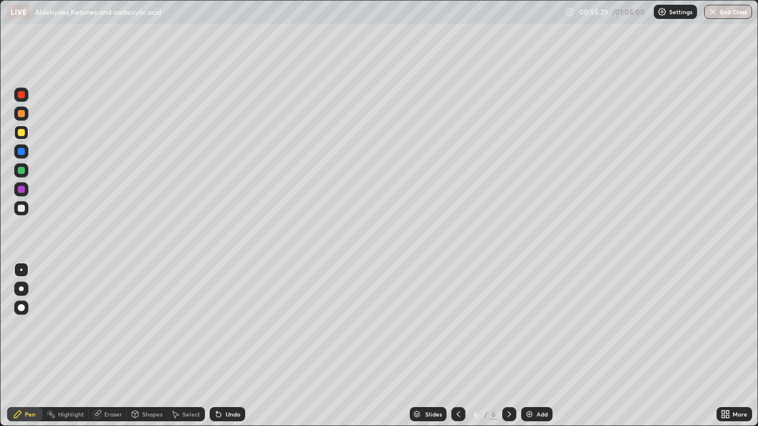
click at [19, 208] on div at bounding box center [21, 208] width 7 height 7
click at [238, 330] on div "Undo" at bounding box center [232, 414] width 15 height 6
click at [234, 330] on div "Undo" at bounding box center [228, 414] width 36 height 14
click at [237, 330] on div "Undo" at bounding box center [232, 414] width 15 height 6
click at [233, 330] on div "Undo" at bounding box center [232, 414] width 15 height 6
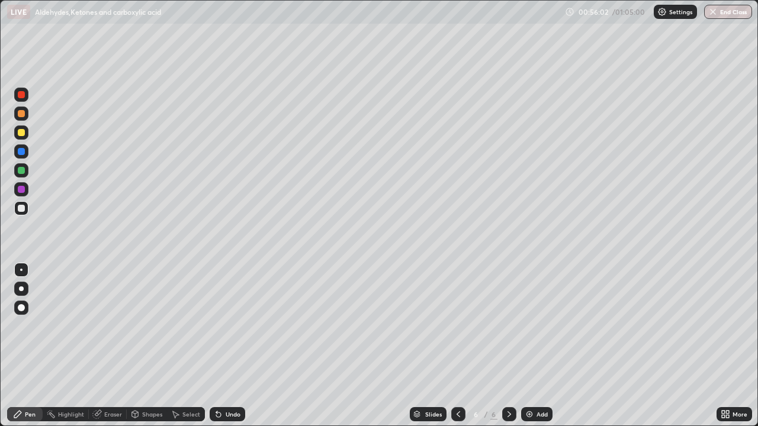
click at [236, 330] on div "Undo" at bounding box center [232, 414] width 15 height 6
click at [237, 330] on div "Undo" at bounding box center [228, 414] width 36 height 14
click at [240, 330] on div "Undo" at bounding box center [228, 414] width 36 height 14
click at [24, 135] on div at bounding box center [21, 132] width 14 height 14
click at [23, 211] on div at bounding box center [21, 208] width 7 height 7
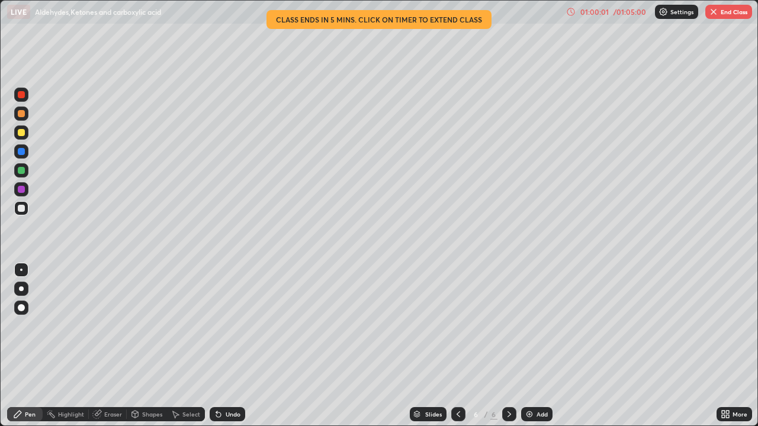
click at [530, 330] on img at bounding box center [528, 414] width 9 height 9
click at [22, 133] on div at bounding box center [21, 132] width 7 height 7
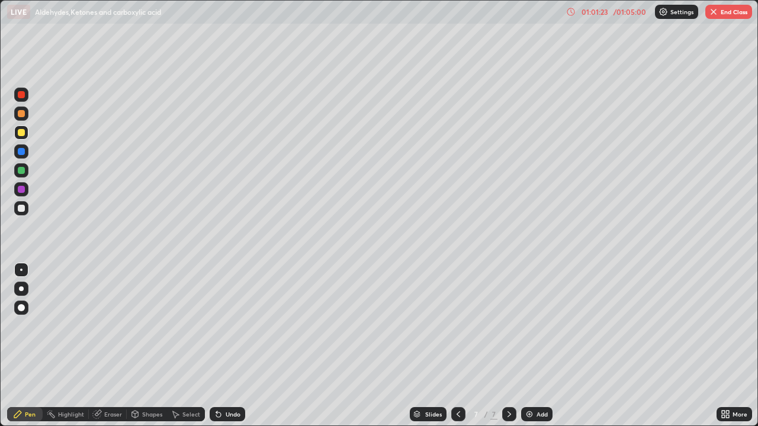
click at [225, 330] on div "Undo" at bounding box center [232, 414] width 15 height 6
click at [226, 330] on div "Undo" at bounding box center [232, 414] width 15 height 6
click at [228, 330] on div "Undo" at bounding box center [228, 414] width 36 height 14
click at [135, 330] on icon at bounding box center [135, 414] width 7 height 7
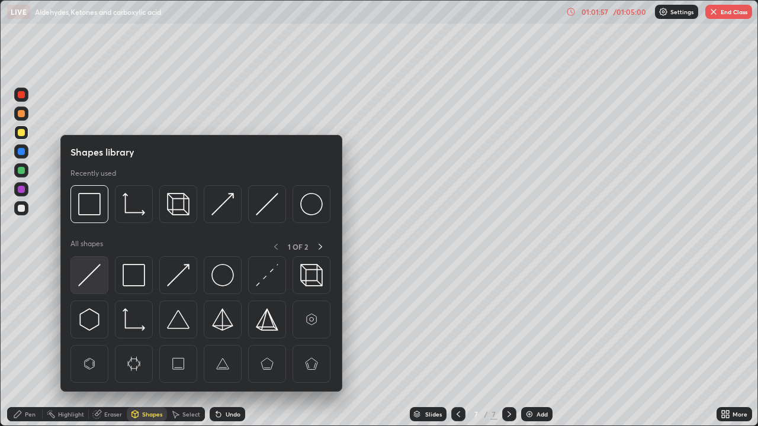
click at [92, 282] on img at bounding box center [89, 275] width 22 height 22
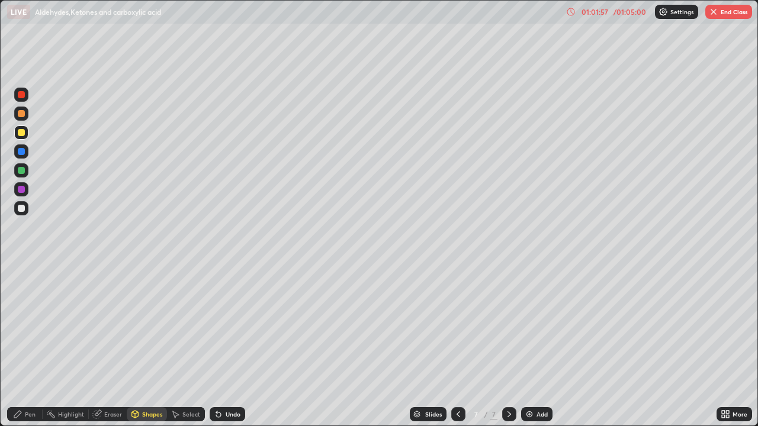
click at [21, 208] on div at bounding box center [21, 208] width 7 height 7
click at [21, 212] on div at bounding box center [21, 208] width 14 height 14
click at [20, 134] on div at bounding box center [21, 132] width 7 height 7
click at [223, 330] on div "Undo" at bounding box center [228, 414] width 36 height 14
click at [27, 330] on div "Pen" at bounding box center [30, 414] width 11 height 6
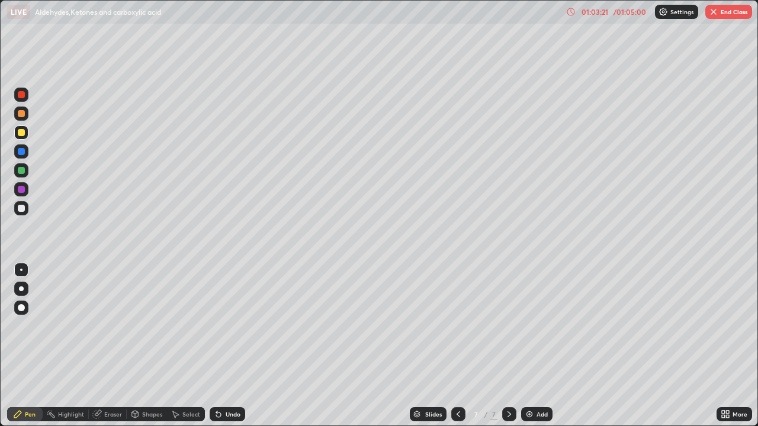
click at [26, 214] on div at bounding box center [21, 208] width 14 height 14
click at [227, 330] on div "Undo" at bounding box center [232, 414] width 15 height 6
click at [22, 133] on div at bounding box center [21, 132] width 7 height 7
click at [238, 330] on div "Undo" at bounding box center [232, 414] width 15 height 6
click at [232, 330] on div "Undo" at bounding box center [232, 414] width 15 height 6
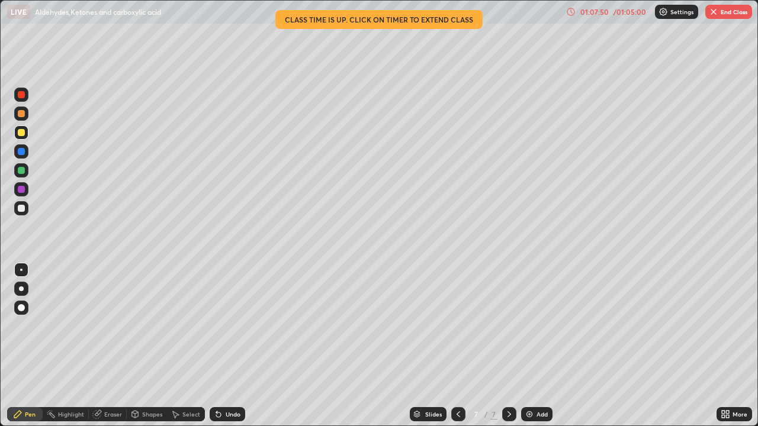
click at [718, 14] on button "End Class" at bounding box center [728, 12] width 47 height 14
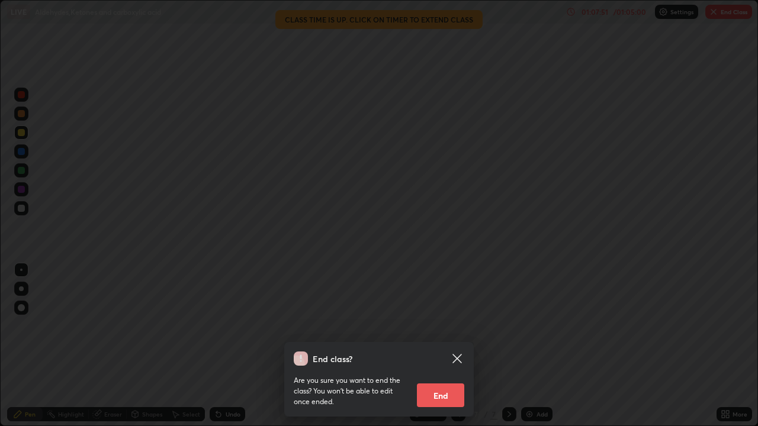
click at [443, 330] on button "End" at bounding box center [440, 395] width 47 height 24
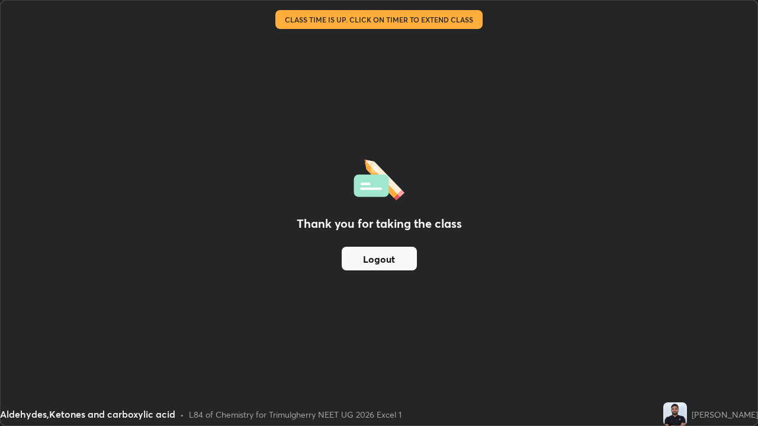
click at [398, 256] on button "Logout" at bounding box center [378, 259] width 75 height 24
